Goal: Find specific page/section: Find specific page/section

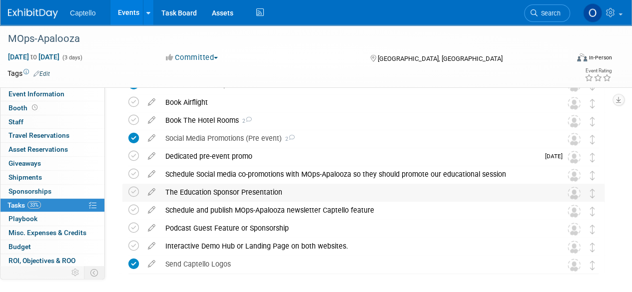
scroll to position [150, 0]
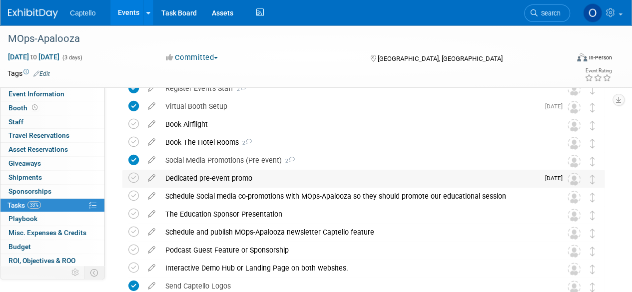
click at [198, 182] on div "Dedicated pre-event promo" at bounding box center [349, 178] width 379 height 17
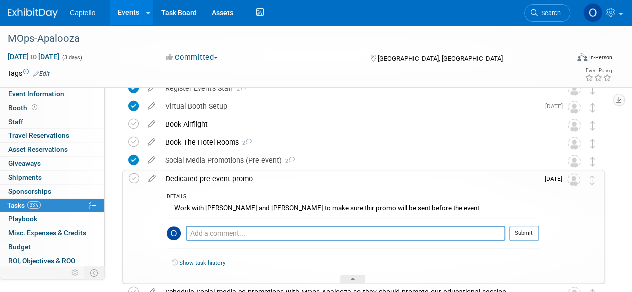
click at [219, 177] on div "Dedicated pre-event promo" at bounding box center [350, 178] width 378 height 17
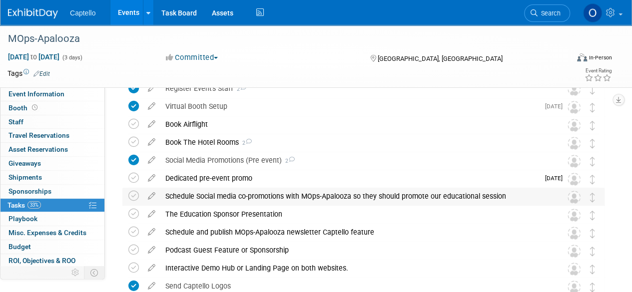
click at [291, 196] on div "Schedule Social media co-promotions with MOps-Apalooza so they should promote o…" at bounding box center [353, 196] width 387 height 17
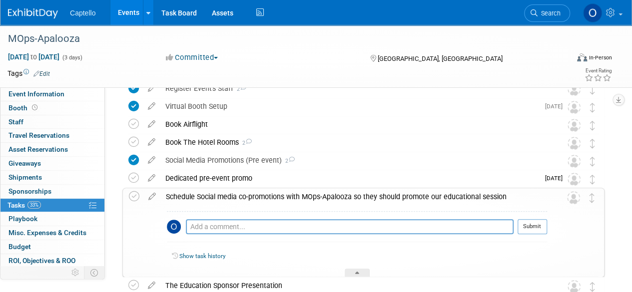
click at [291, 196] on div "Schedule Social media co-promotions with MOps-Apalooza so they should promote o…" at bounding box center [354, 196] width 386 height 17
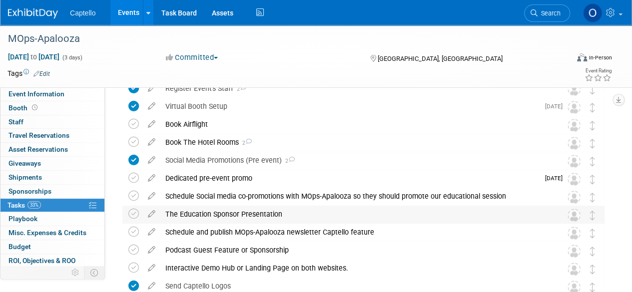
click at [239, 213] on div "The Education Sponsor Presentation" at bounding box center [353, 214] width 387 height 17
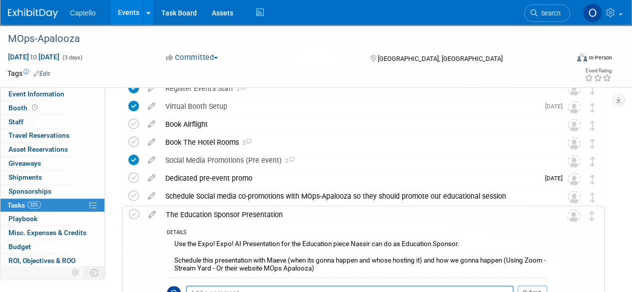
click at [247, 211] on div "The Education Sponsor Presentation" at bounding box center [354, 214] width 386 height 17
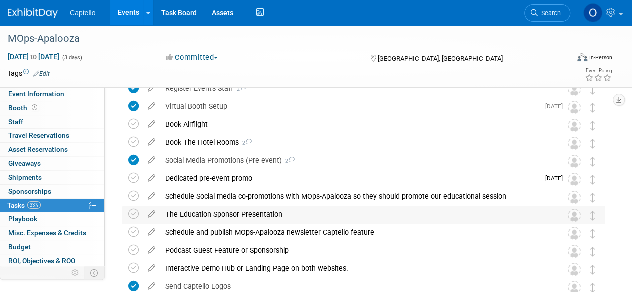
click at [216, 211] on div "The Education Sponsor Presentation" at bounding box center [353, 214] width 387 height 17
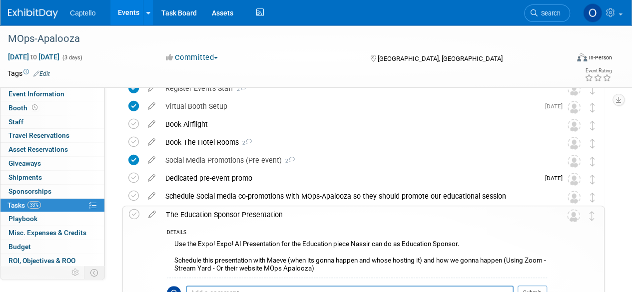
click at [223, 211] on div "The Education Sponsor Presentation" at bounding box center [354, 214] width 386 height 17
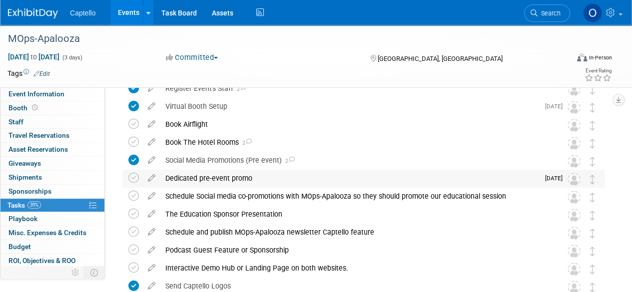
click at [190, 177] on div "Dedicated pre-event promo" at bounding box center [349, 178] width 379 height 17
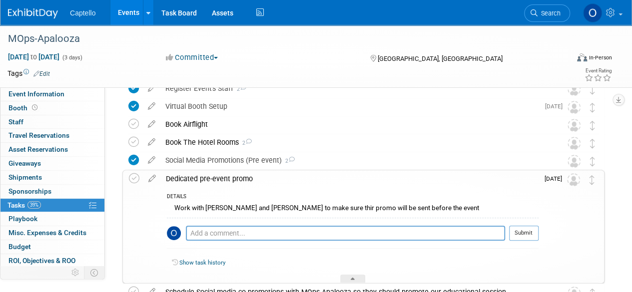
click at [221, 179] on div "Dedicated pre-event promo" at bounding box center [350, 178] width 378 height 17
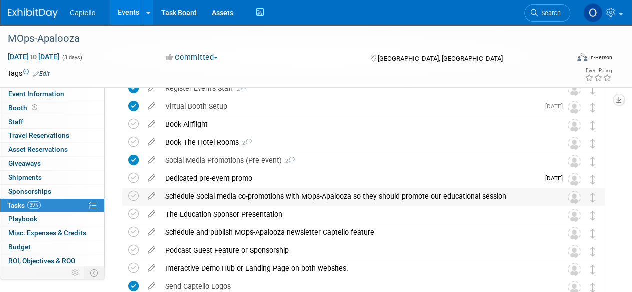
click at [227, 200] on div "Schedule Social media co-promotions with MOps-Apalooza so they should promote o…" at bounding box center [353, 196] width 387 height 17
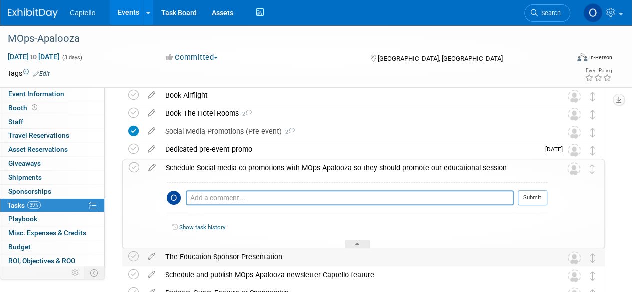
scroll to position [200, 0]
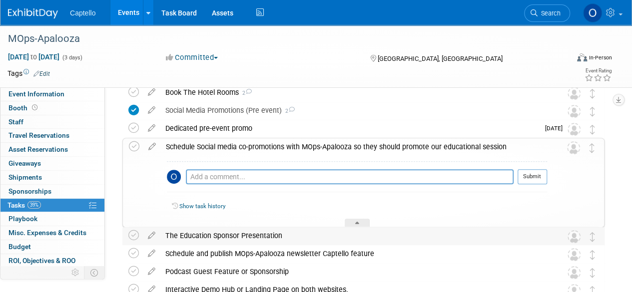
click at [216, 236] on div "The Education Sponsor Presentation" at bounding box center [353, 235] width 387 height 17
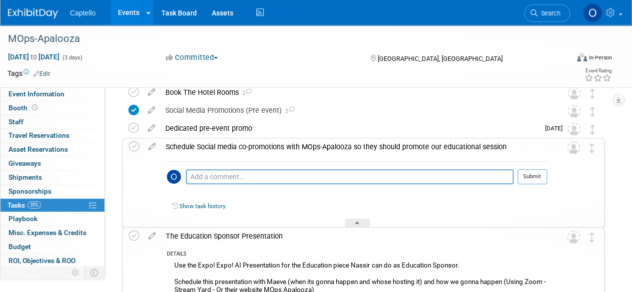
scroll to position [250, 0]
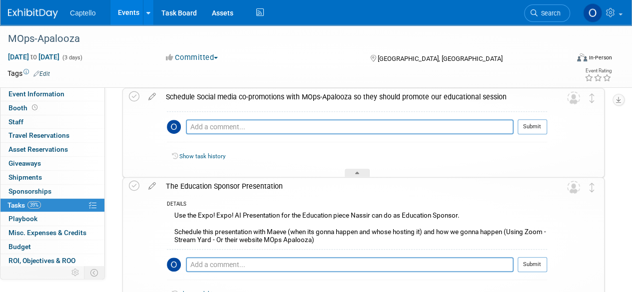
click at [296, 231] on div "Use the Expo! Expo! AI Presentation for the Education piece Nassir can do as Ed…" at bounding box center [357, 228] width 380 height 39
click at [294, 231] on div "Use the Expo! Expo! AI Presentation for the Education piece Nassir can do as Ed…" at bounding box center [357, 228] width 380 height 39
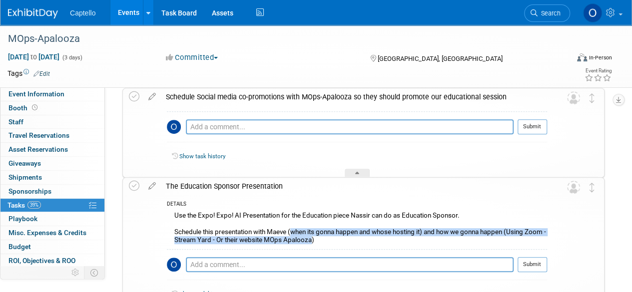
drag, startPoint x: 293, startPoint y: 232, endPoint x: 333, endPoint y: 240, distance: 40.7
click at [333, 240] on div "Use the Expo! Expo! AI Presentation for the Education piece Nassir can do as Ed…" at bounding box center [357, 228] width 380 height 39
click at [324, 236] on div "Use the Expo! Expo! AI Presentation for the Education piece Nassir can do as Ed…" at bounding box center [357, 228] width 380 height 39
drag, startPoint x: 289, startPoint y: 230, endPoint x: 351, endPoint y: 244, distance: 63.5
click at [351, 244] on div "Use the Expo! Expo! AI Presentation for the Education piece Nassir can do as Ed…" at bounding box center [357, 228] width 380 height 39
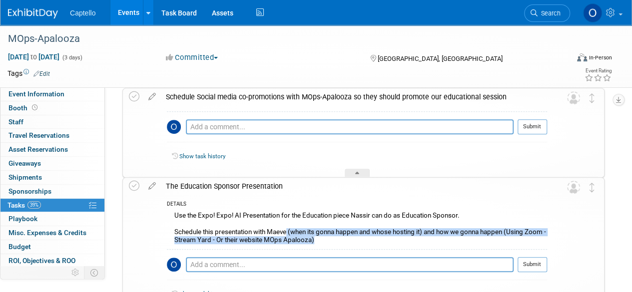
copy div "(when its gonna happen and whose hosting it) and how we gonna happen (Using Zoo…"
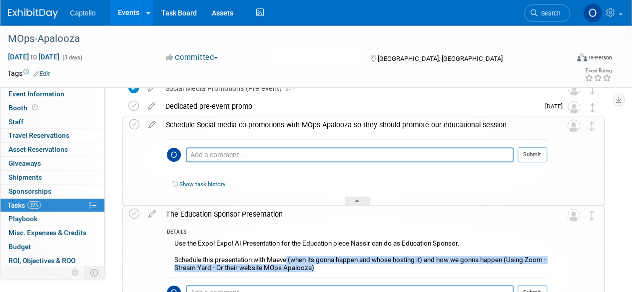
scroll to position [200, 0]
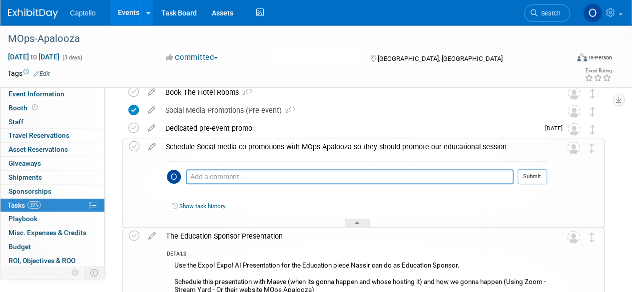
click at [278, 146] on div "Schedule Social media co-promotions with MOps-Apalooza so they should promote o…" at bounding box center [354, 146] width 386 height 17
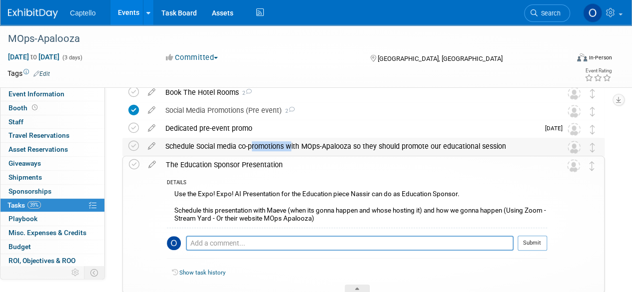
click at [278, 146] on div "Schedule Social media co-promotions with MOps-Apalooza so they should promote o…" at bounding box center [353, 146] width 387 height 17
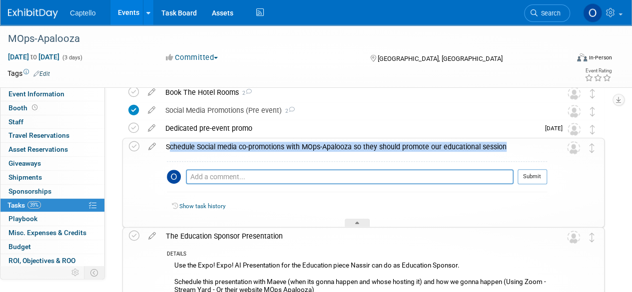
click at [278, 146] on div "Schedule Social media co-promotions with MOps-Apalooza so they should promote o…" at bounding box center [354, 146] width 386 height 17
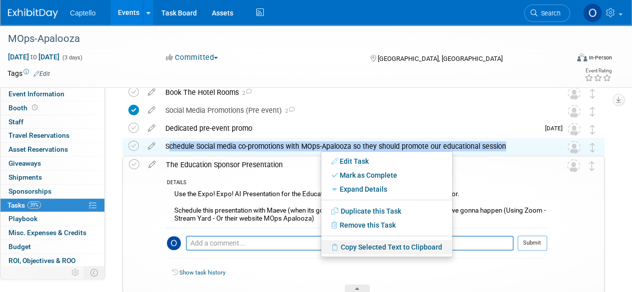
click at [374, 248] on link "Copy Selected Text to Clipboard" at bounding box center [386, 247] width 131 height 14
copy td "Schedule Social media co-promotions with MOps-Apalooza so they should promote o…"
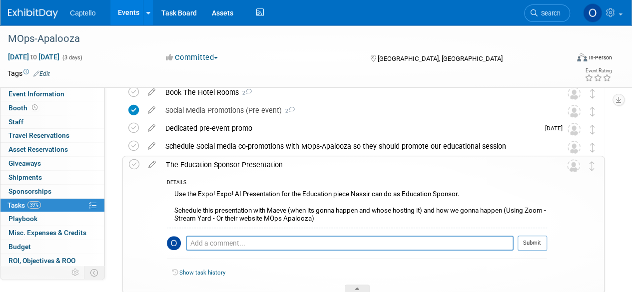
click at [115, 149] on div "MOps-Apalooza [GEOGRAPHIC_DATA], [GEOGRAPHIC_DATA] [DATE] to [DATE] (Going) Set…" at bounding box center [358, 167] width 492 height 480
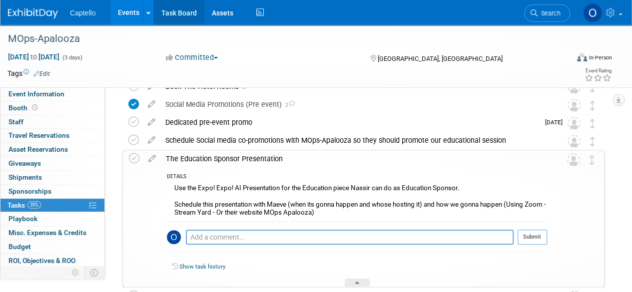
scroll to position [84, 0]
